Goal: Task Accomplishment & Management: Manage account settings

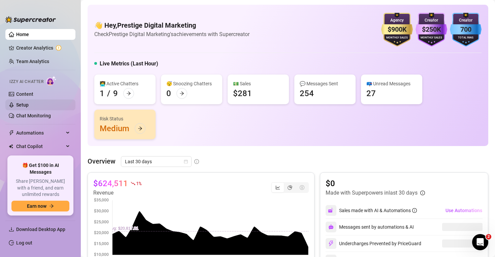
scroll to position [25, 0]
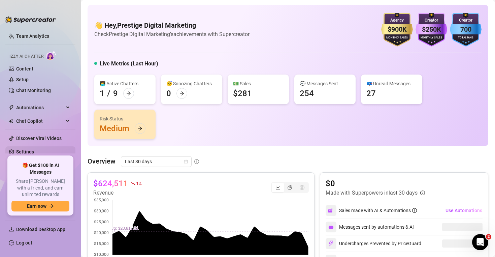
click at [27, 151] on link "Settings" at bounding box center [25, 151] width 18 height 5
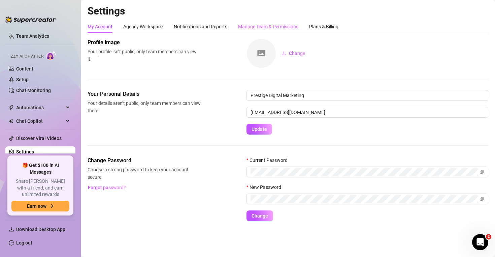
click at [269, 23] on div "Manage Team & Permissions" at bounding box center [268, 26] width 60 height 13
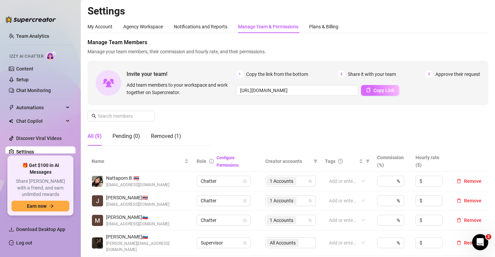
click at [371, 94] on button "Copy Link" at bounding box center [380, 90] width 38 height 11
click at [23, 244] on link "Log out" at bounding box center [24, 242] width 16 height 5
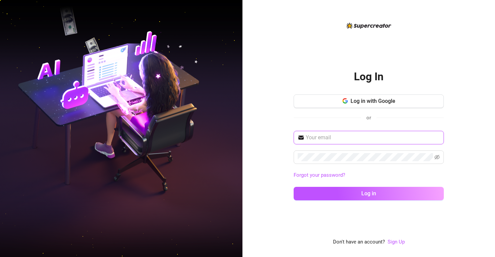
click at [321, 138] on input "text" at bounding box center [373, 137] width 134 height 8
type input "[EMAIL_ADDRESS][DOMAIN_NAME]"
drag, startPoint x: 367, startPoint y: 136, endPoint x: 294, endPoint y: 136, distance: 73.4
click at [294, 136] on span "[EMAIL_ADDRESS][DOMAIN_NAME]" at bounding box center [369, 137] width 150 height 13
click at [435, 156] on icon "eye-invisible" at bounding box center [436, 156] width 5 height 5
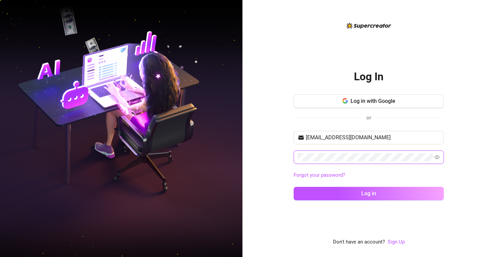
click at [275, 156] on div "Log In Log in with Google or [EMAIL_ADDRESS][DOMAIN_NAME] Forgot your password?…" at bounding box center [368, 128] width 253 height 257
